Goal: Information Seeking & Learning: Learn about a topic

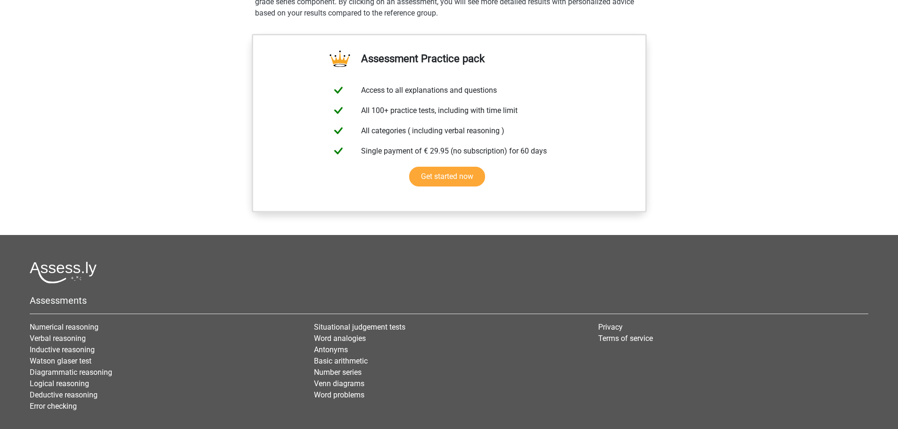
scroll to position [728, 0]
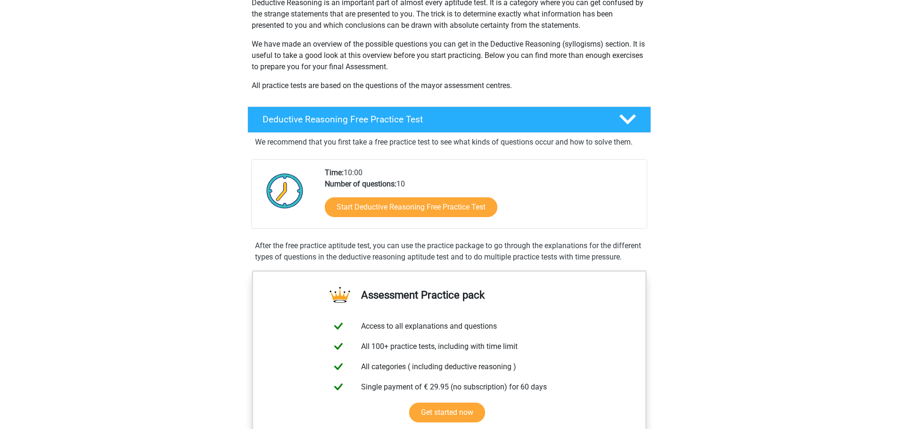
scroll to position [141, 0]
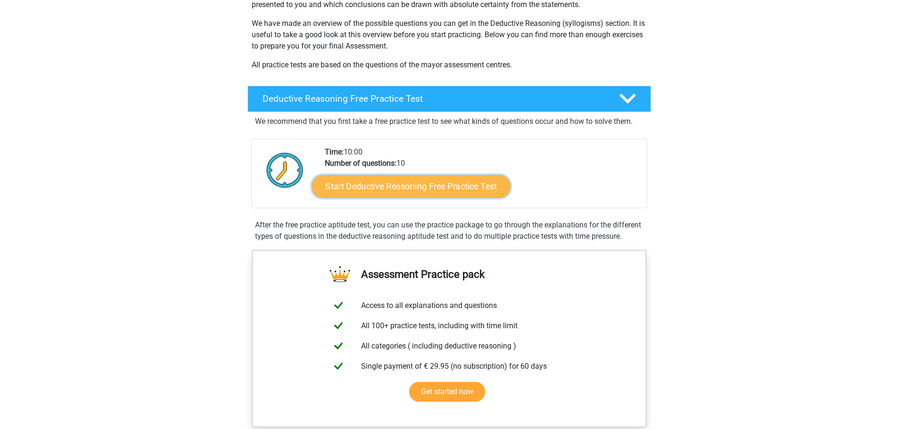
click at [479, 187] on link "Start Deductive Reasoning Free Practice Test" at bounding box center [410, 186] width 198 height 23
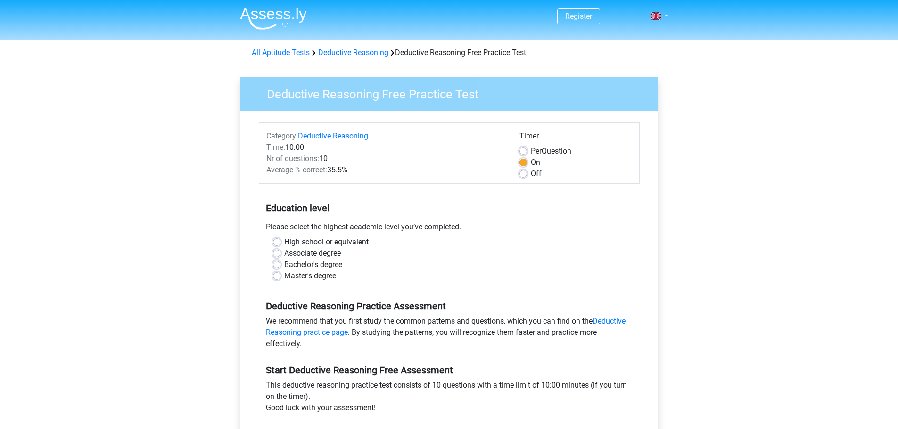
click at [307, 275] on label "Master's degree" at bounding box center [310, 275] width 52 height 11
click at [280, 275] on input "Master's degree" at bounding box center [277, 274] width 8 height 9
radio input "true"
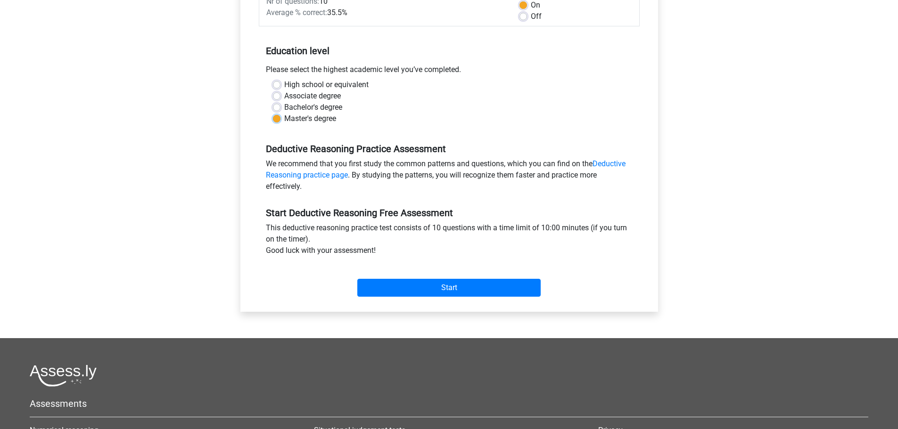
scroll to position [236, 0]
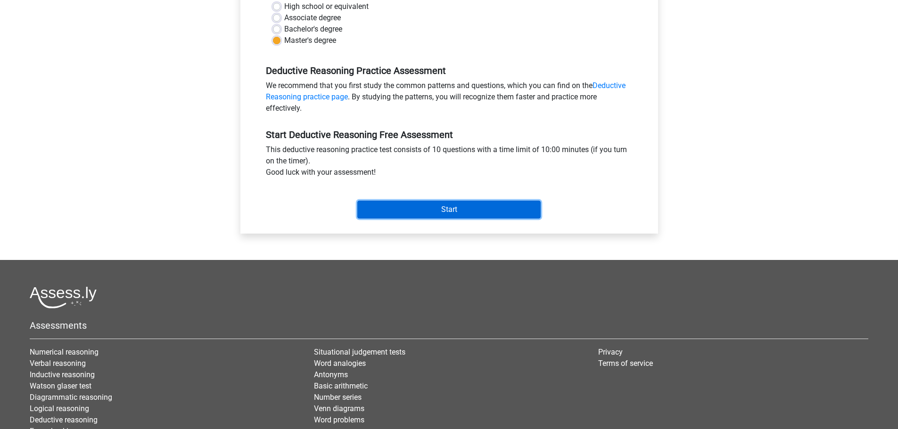
click at [452, 207] on input "Start" at bounding box center [448, 210] width 183 height 18
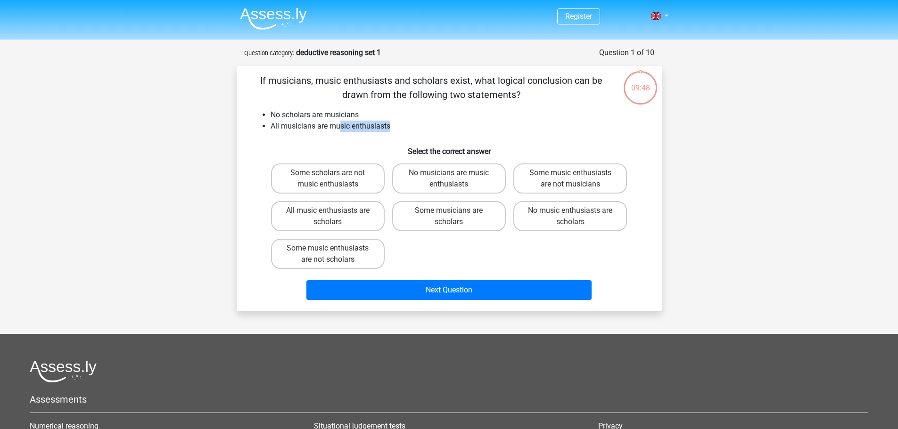
drag, startPoint x: 393, startPoint y: 126, endPoint x: 339, endPoint y: 127, distance: 54.2
click at [339, 127] on li "All musicians are music enthusiasts" at bounding box center [458, 126] width 376 height 11
